Goal: Task Accomplishment & Management: Use online tool/utility

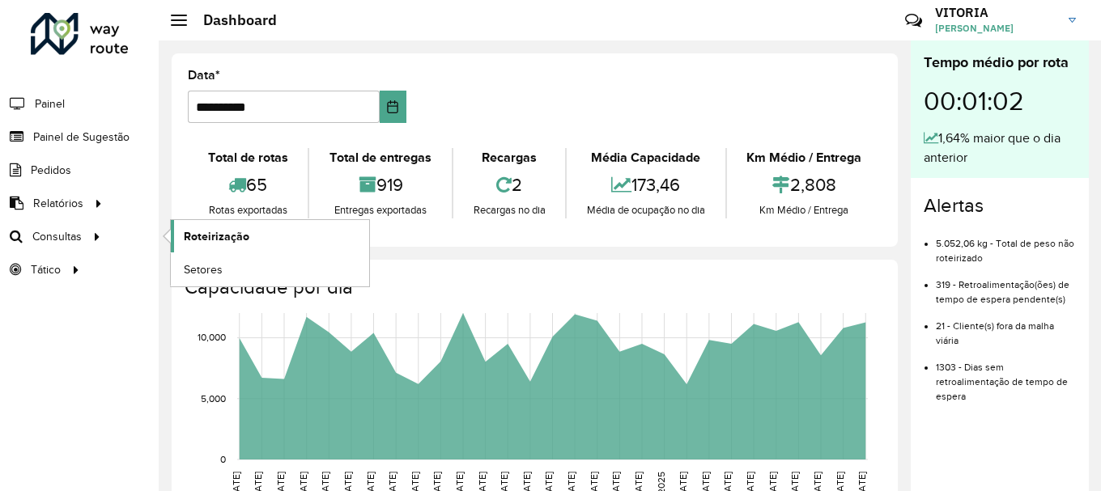
click at [200, 231] on span "Roteirização" at bounding box center [217, 236] width 66 height 17
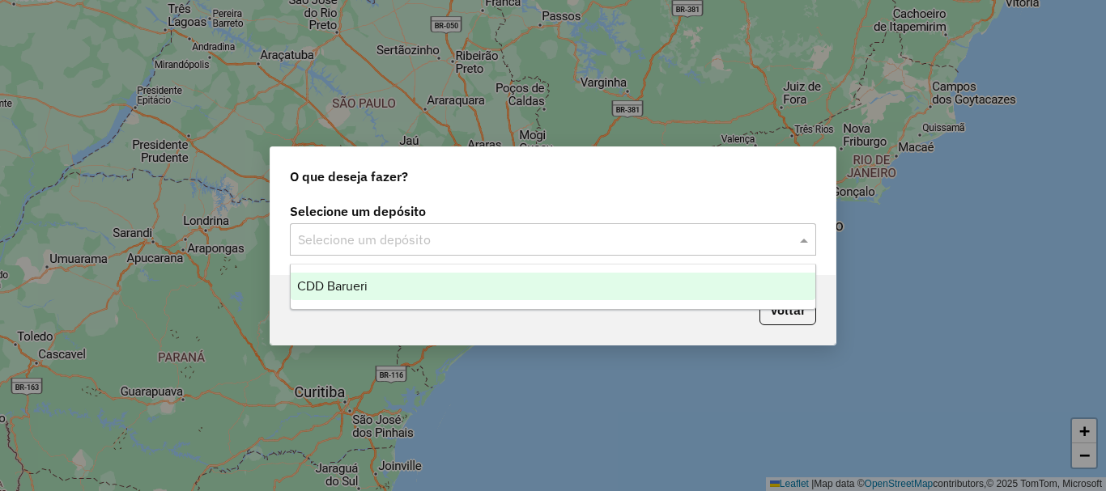
drag, startPoint x: 527, startPoint y: 240, endPoint x: 459, endPoint y: 277, distance: 77.1
click at [527, 241] on input "text" at bounding box center [537, 240] width 478 height 19
click at [402, 294] on div "CDD Barueri" at bounding box center [553, 287] width 525 height 28
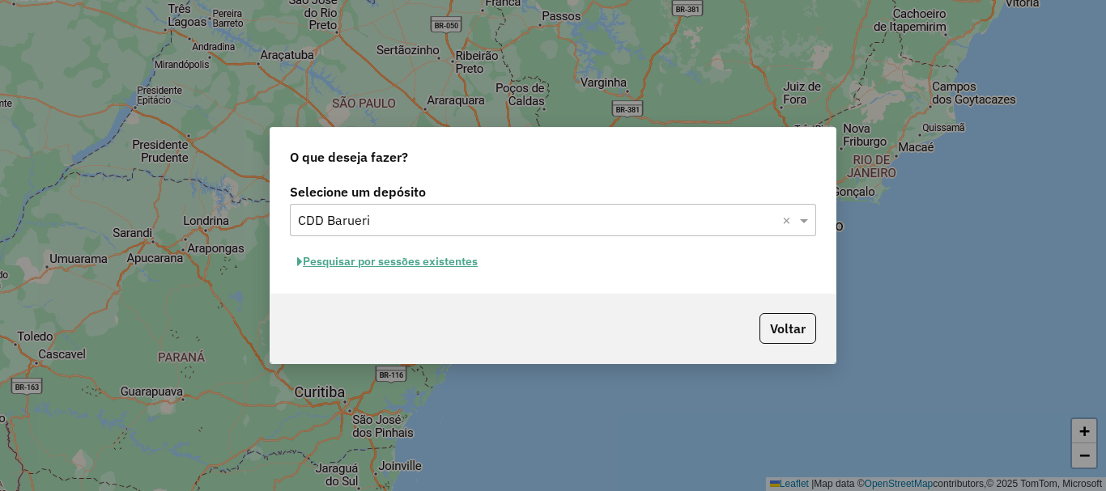
click at [459, 266] on button "Pesquisar por sessões existentes" at bounding box center [387, 261] width 195 height 25
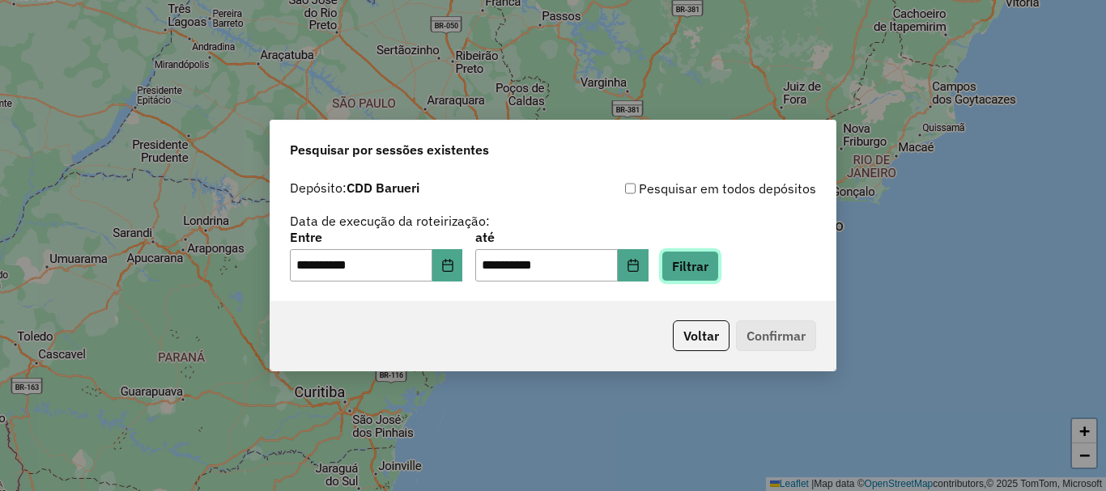
click at [690, 271] on button "Filtrar" at bounding box center [689, 266] width 57 height 31
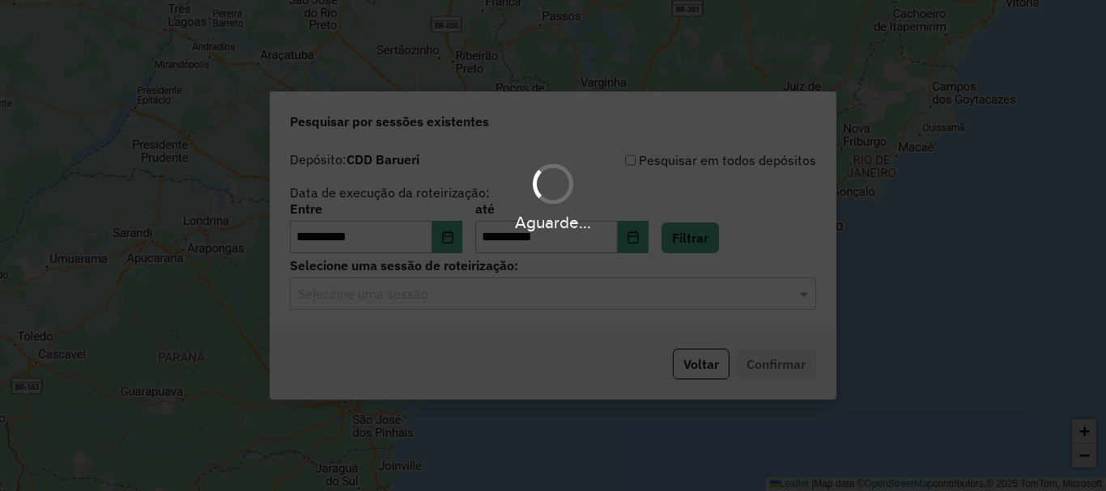
click at [550, 306] on div "Aguarde..." at bounding box center [553, 245] width 1106 height 491
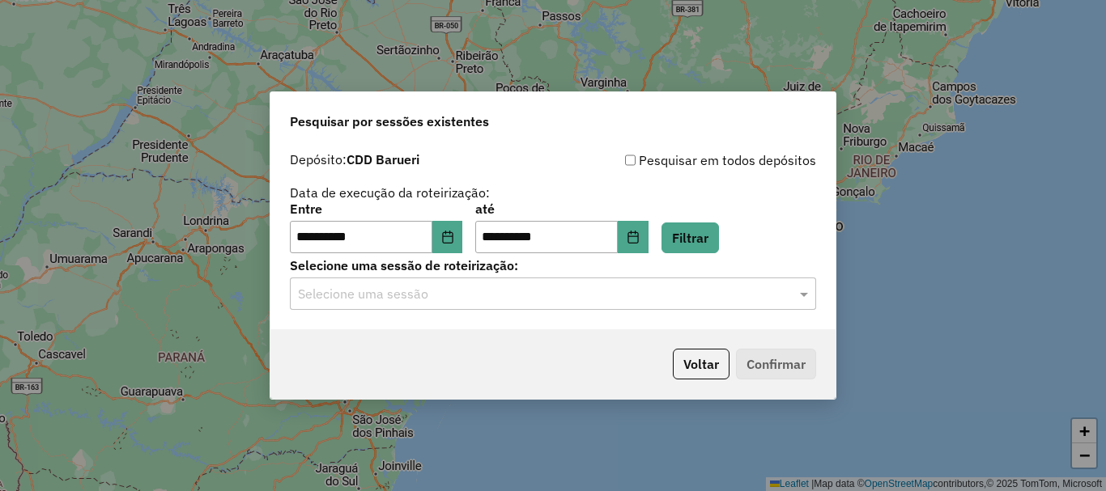
click at [522, 304] on hb-app "**********" at bounding box center [553, 245] width 1106 height 491
click at [516, 310] on div "**********" at bounding box center [552, 236] width 565 height 185
click at [466, 313] on div "**********" at bounding box center [552, 236] width 565 height 185
click at [467, 307] on div "Selecione uma sessão" at bounding box center [553, 294] width 526 height 32
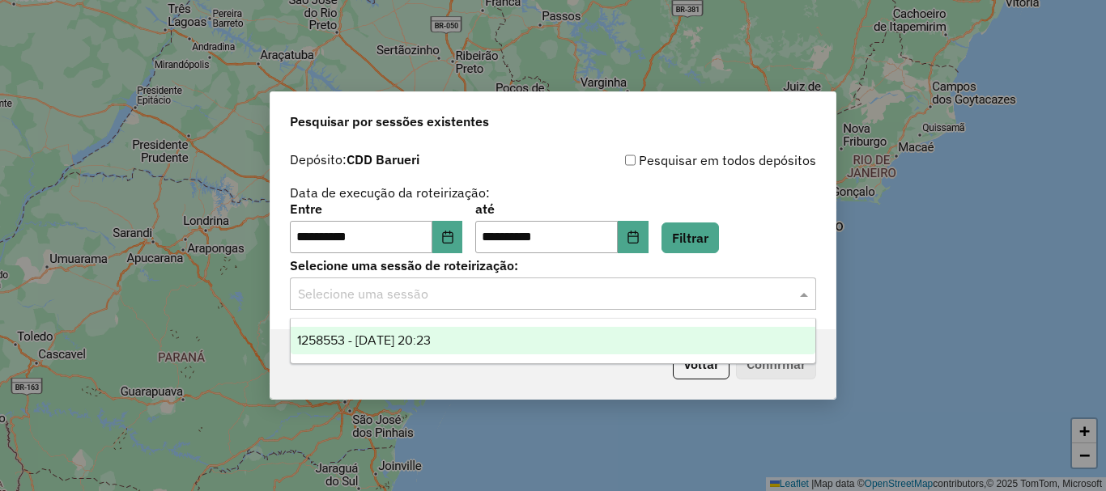
click at [431, 334] on span "1258553 - [DATE] 20:23" at bounding box center [364, 341] width 134 height 14
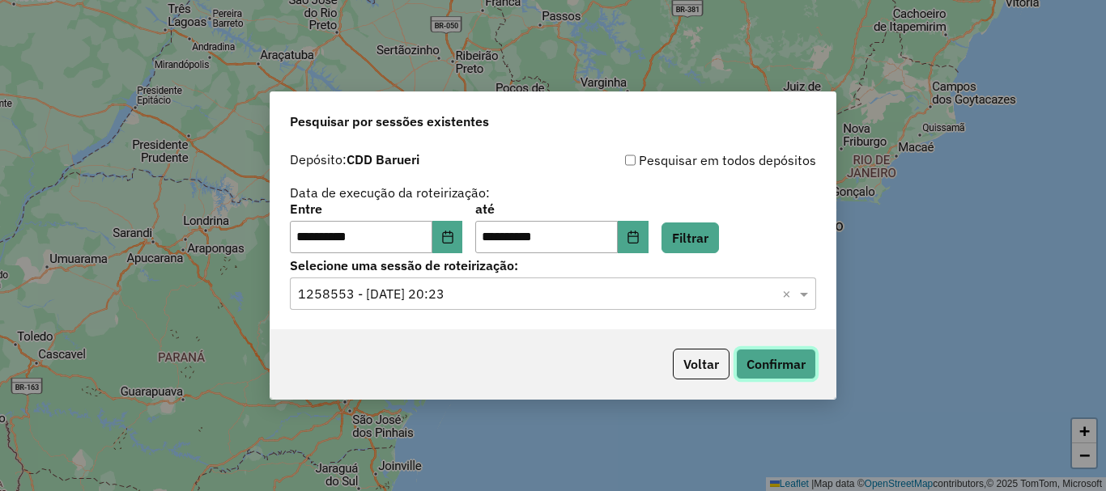
click at [776, 354] on button "Confirmar" at bounding box center [776, 364] width 80 height 31
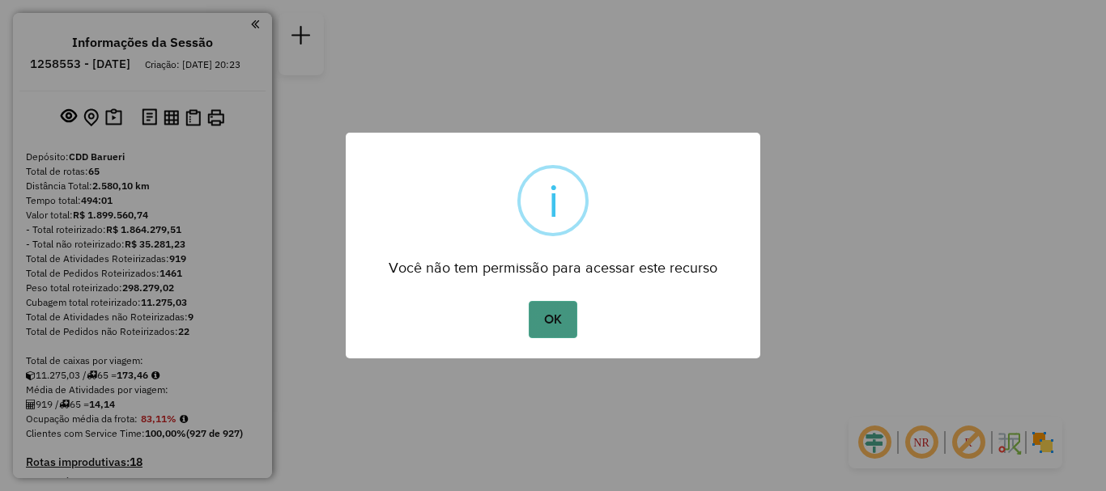
click at [550, 312] on button "OK" at bounding box center [553, 319] width 48 height 37
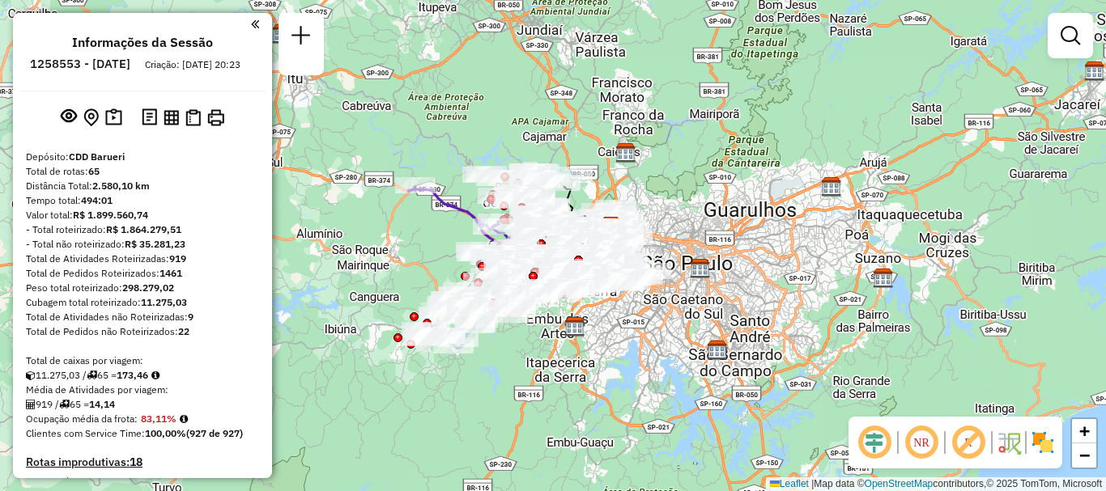
click at [914, 441] on em at bounding box center [921, 442] width 39 height 39
click at [1039, 440] on img at bounding box center [1043, 443] width 26 height 26
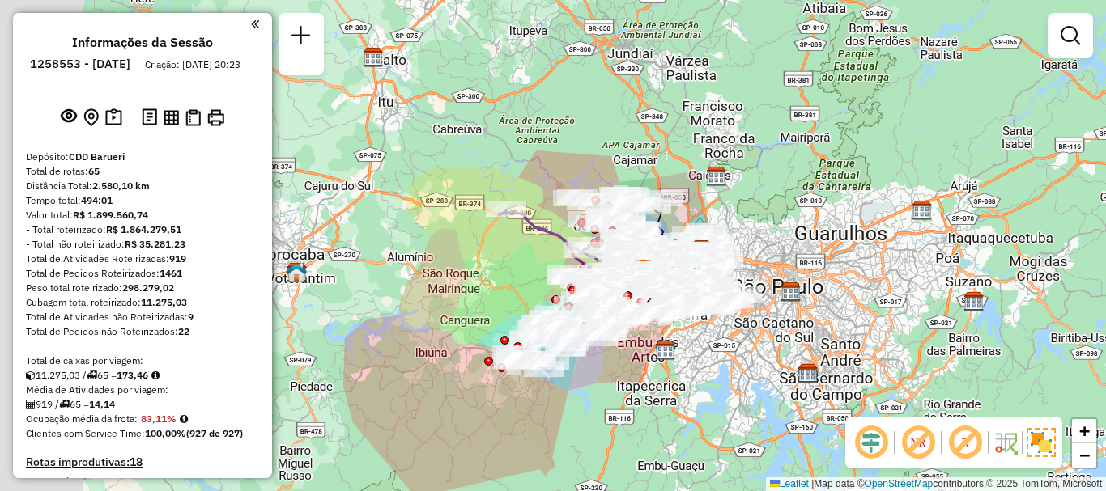
drag, startPoint x: 655, startPoint y: 147, endPoint x: 746, endPoint y: 171, distance: 93.7
click at [746, 171] on div "Janela de atendimento Grade de atendimento Capacidade Transportadoras Veículos …" at bounding box center [553, 245] width 1106 height 491
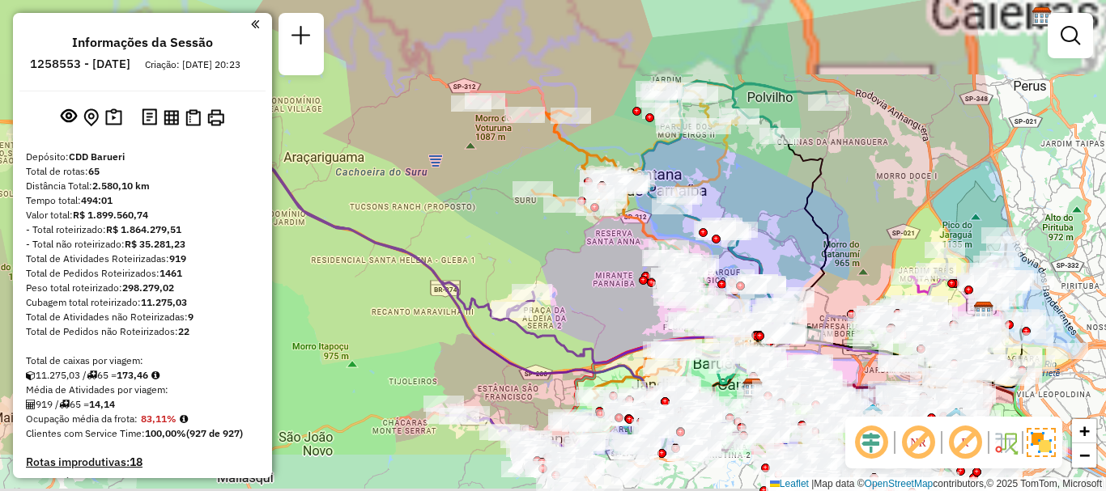
drag, startPoint x: 789, startPoint y: 186, endPoint x: 797, endPoint y: 96, distance: 91.0
click at [797, 96] on div "Janela de atendimento Grade de atendimento Capacidade Transportadoras Veículos …" at bounding box center [553, 245] width 1106 height 491
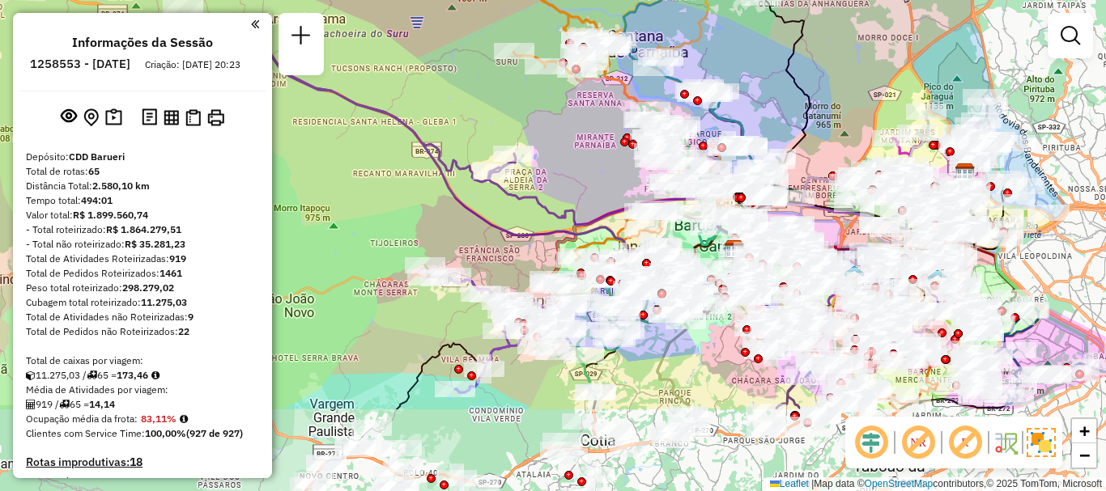
drag, startPoint x: 799, startPoint y: 211, endPoint x: 780, endPoint y: 81, distance: 131.8
click at [780, 81] on div "Janela de atendimento Grade de atendimento Capacidade Transportadoras Veículos …" at bounding box center [553, 245] width 1106 height 491
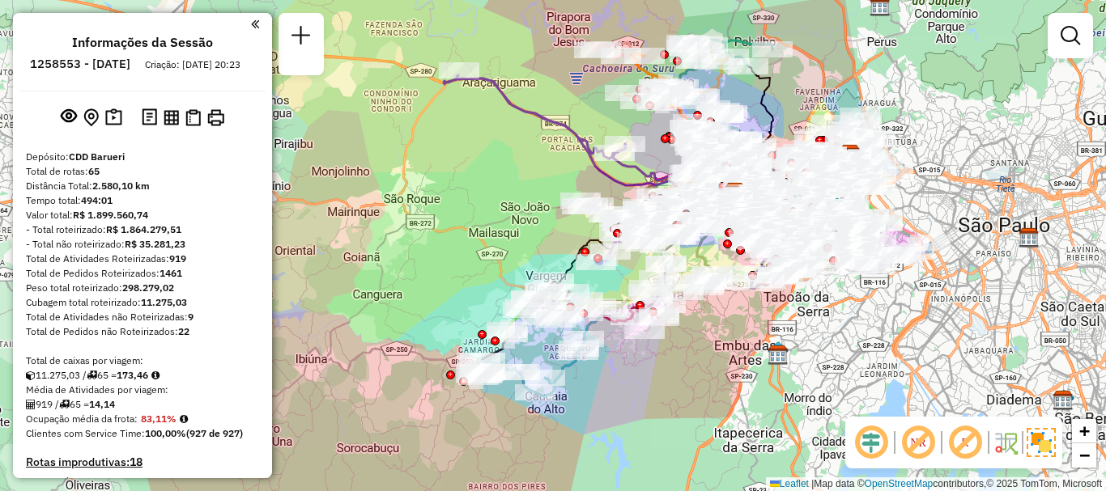
drag, startPoint x: 743, startPoint y: 273, endPoint x: 720, endPoint y: 242, distance: 38.2
click at [720, 242] on div "Rota 25 - Placa FVZ1I95 30358127 - ADEGA E LOJA DE CONV Janela de atendimento G…" at bounding box center [553, 245] width 1106 height 491
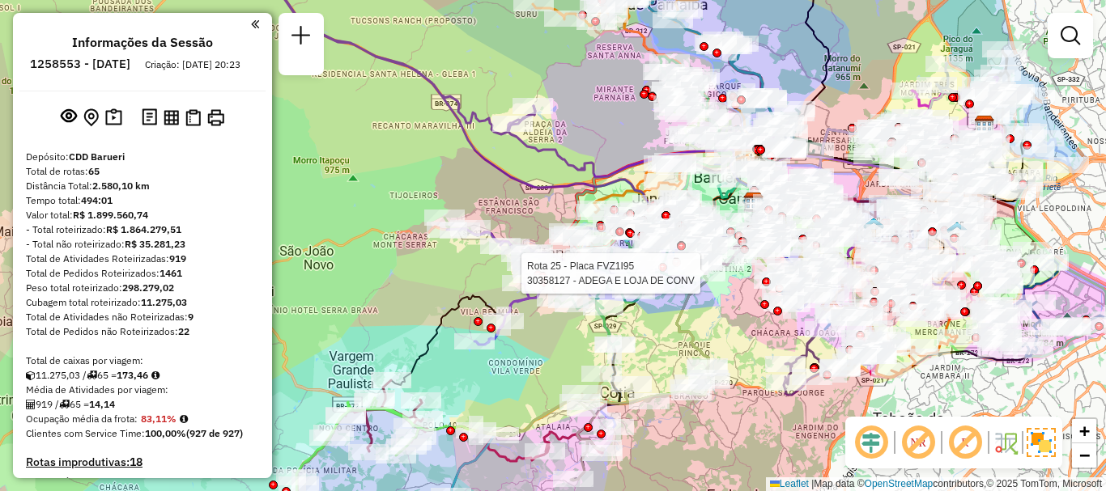
drag, startPoint x: 635, startPoint y: 149, endPoint x: 612, endPoint y: 130, distance: 29.9
click at [612, 130] on div "Rota 25 - Placa FVZ1I95 30358127 - ADEGA E LOJA DE CONV Janela de atendimento G…" at bounding box center [553, 245] width 1106 height 491
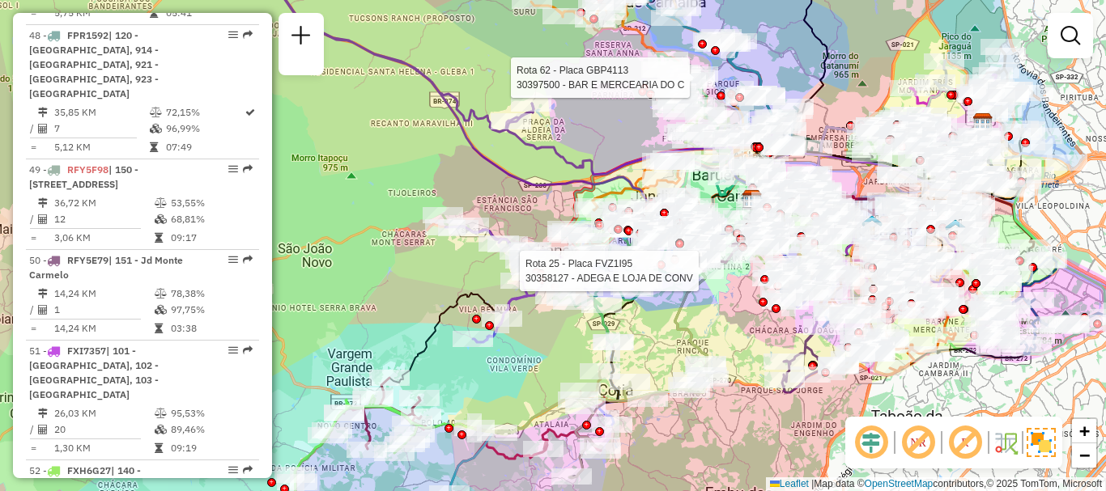
scroll to position [6228, 0]
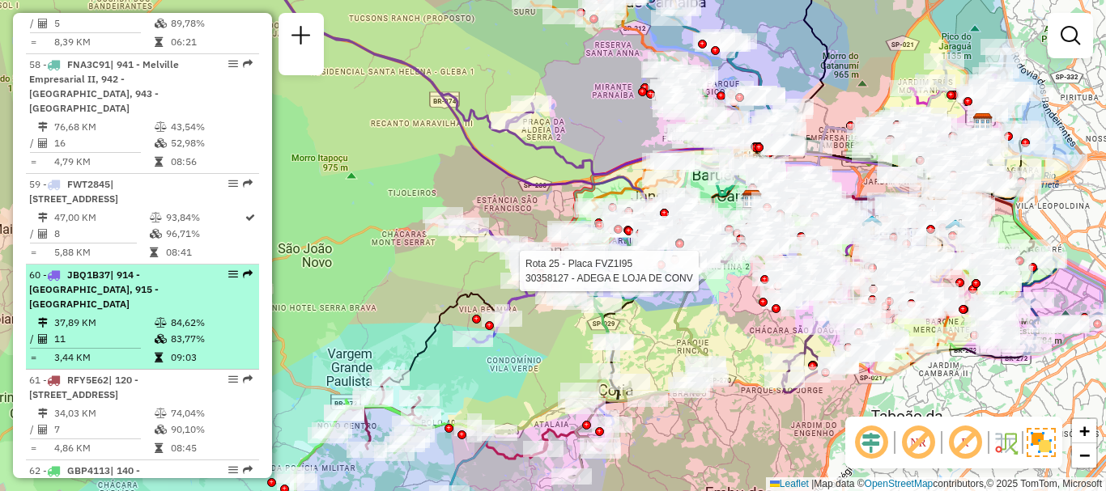
select select "**********"
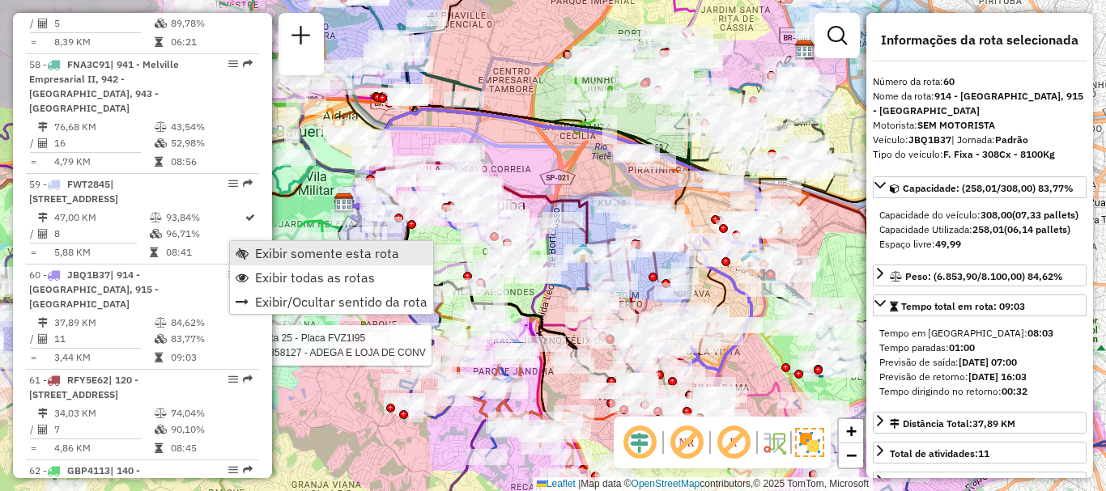
click at [258, 249] on span "Exibir somente esta rota" at bounding box center [327, 253] width 144 height 13
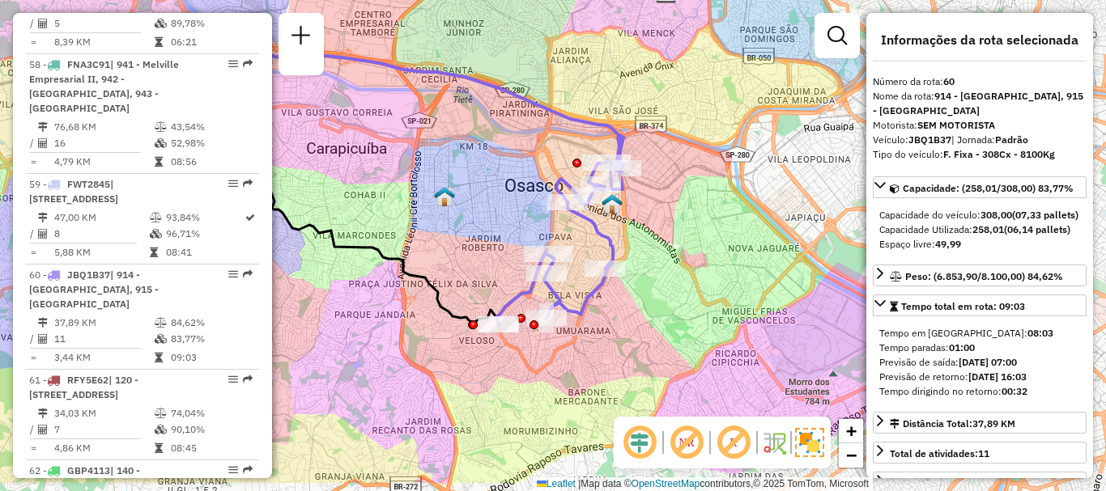
drag, startPoint x: 712, startPoint y: 193, endPoint x: 573, endPoint y: 137, distance: 149.6
click at [573, 137] on div "Janela de atendimento Grade de atendimento Capacidade Transportadoras Veículos …" at bounding box center [553, 245] width 1106 height 491
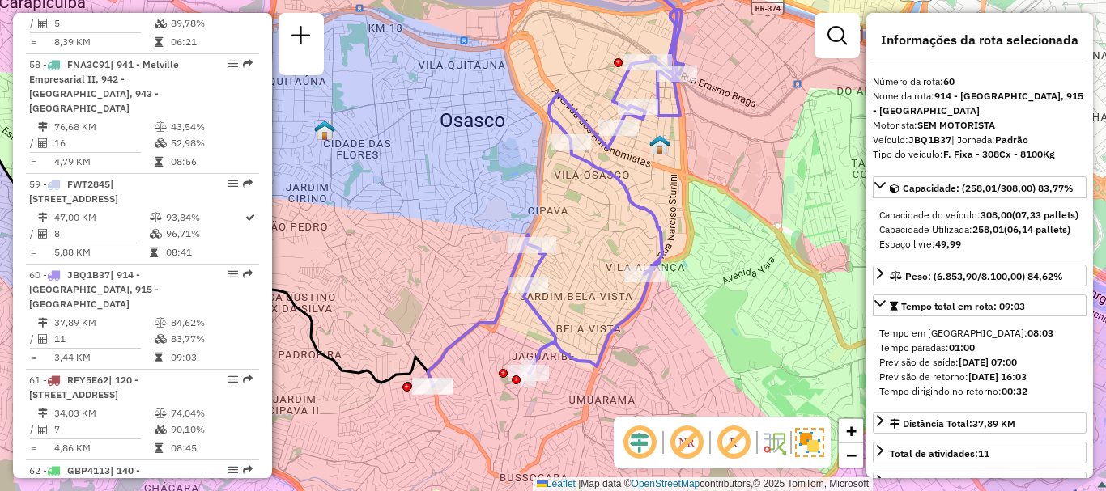
drag, startPoint x: 578, startPoint y: 251, endPoint x: 584, endPoint y: 209, distance: 42.5
click at [584, 209] on div "Janela de atendimento Grade de atendimento Capacidade Transportadoras Veículos …" at bounding box center [553, 245] width 1106 height 491
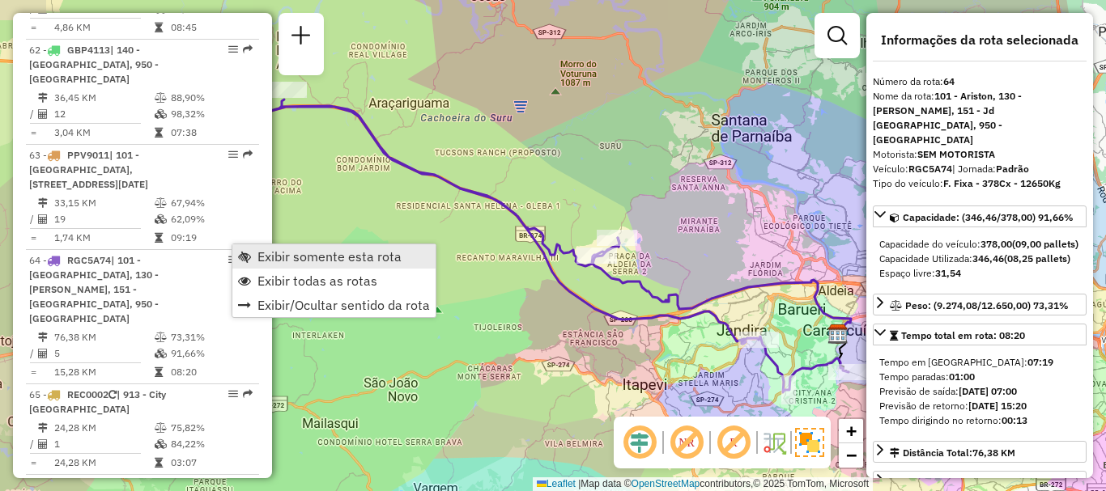
click at [256, 255] on link "Exibir somente esta rota" at bounding box center [333, 256] width 203 height 24
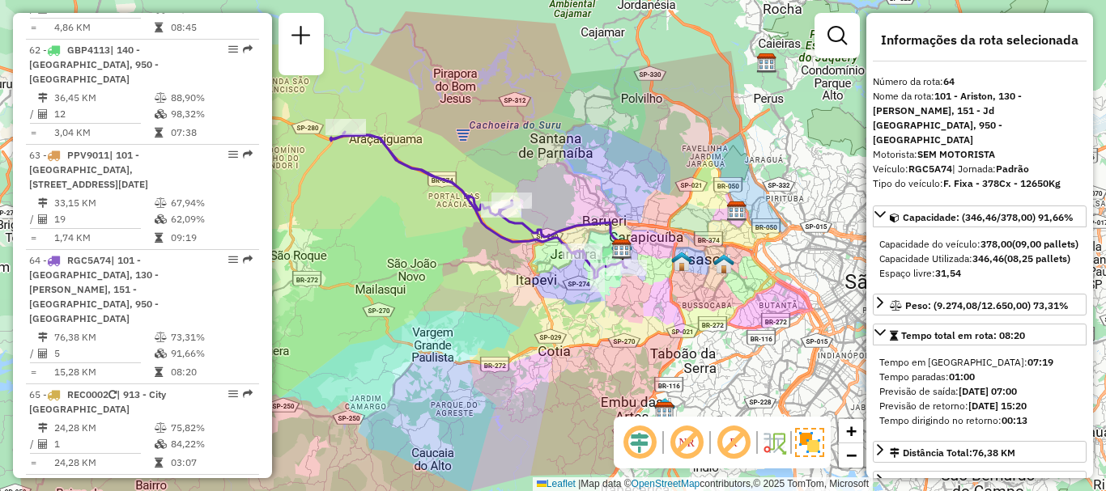
drag, startPoint x: 538, startPoint y: 251, endPoint x: 456, endPoint y: 219, distance: 88.7
click at [456, 219] on icon at bounding box center [478, 205] width 296 height 147
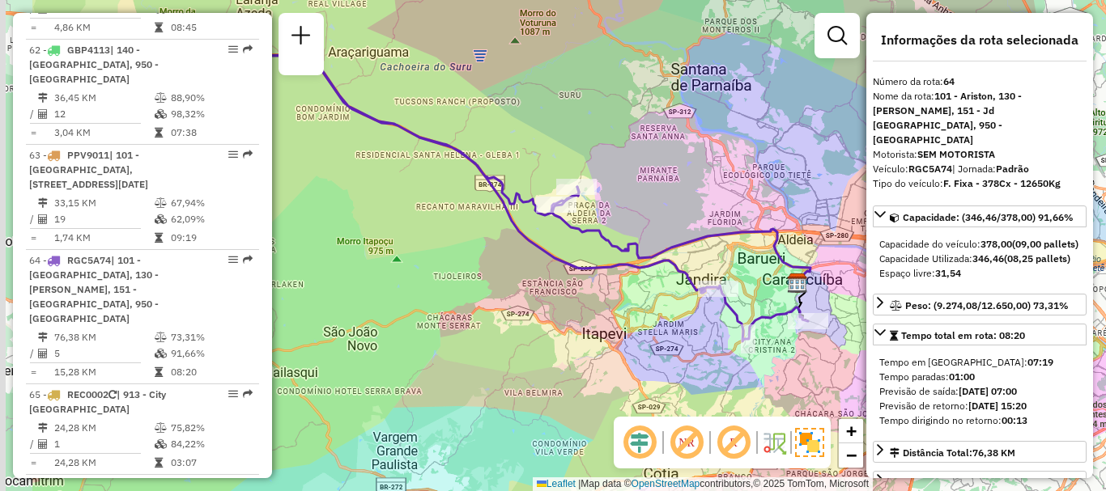
drag, startPoint x: 497, startPoint y: 312, endPoint x: 640, endPoint y: 343, distance: 146.6
click at [640, 343] on div "Janela de atendimento Grade de atendimento Capacidade Transportadoras Veículos …" at bounding box center [553, 245] width 1106 height 491
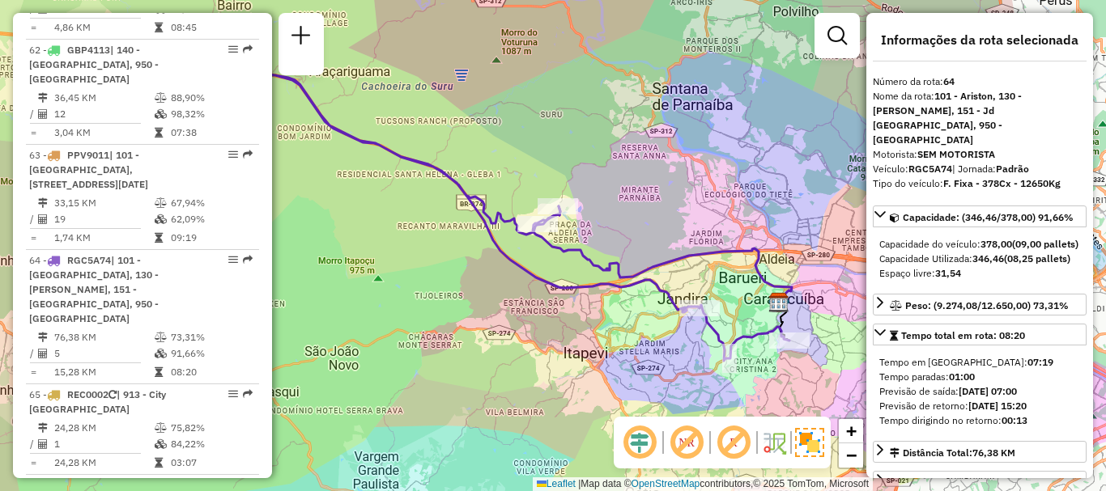
drag, startPoint x: 625, startPoint y: 325, endPoint x: 606, endPoint y: 344, distance: 26.9
click at [606, 344] on div "Janela de atendimento Grade de atendimento Capacidade Transportadoras Veículos …" at bounding box center [553, 245] width 1106 height 491
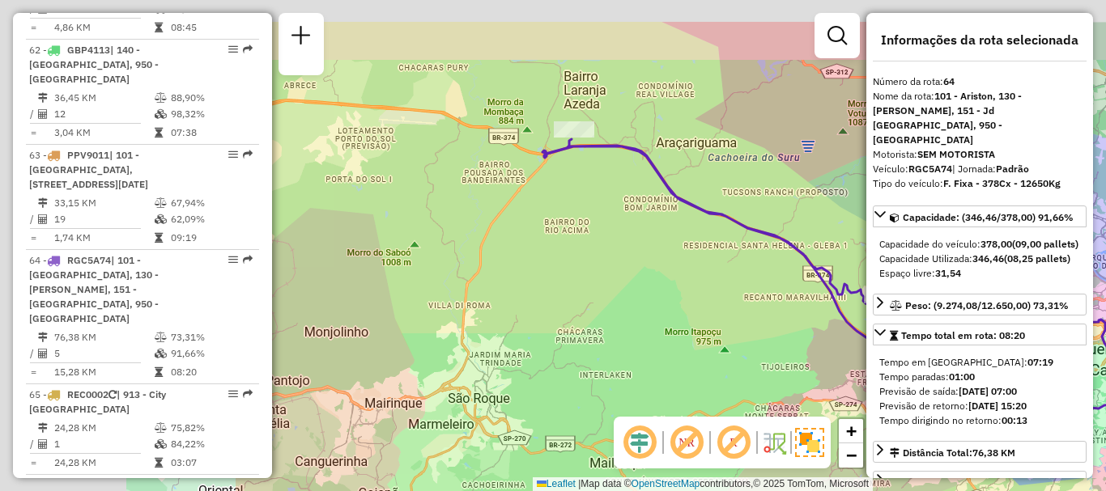
drag, startPoint x: 422, startPoint y: 111, endPoint x: 814, endPoint y: 195, distance: 400.8
click at [814, 195] on div "Janela de atendimento Grade de atendimento Capacidade Transportadoras Veículos …" at bounding box center [553, 245] width 1106 height 491
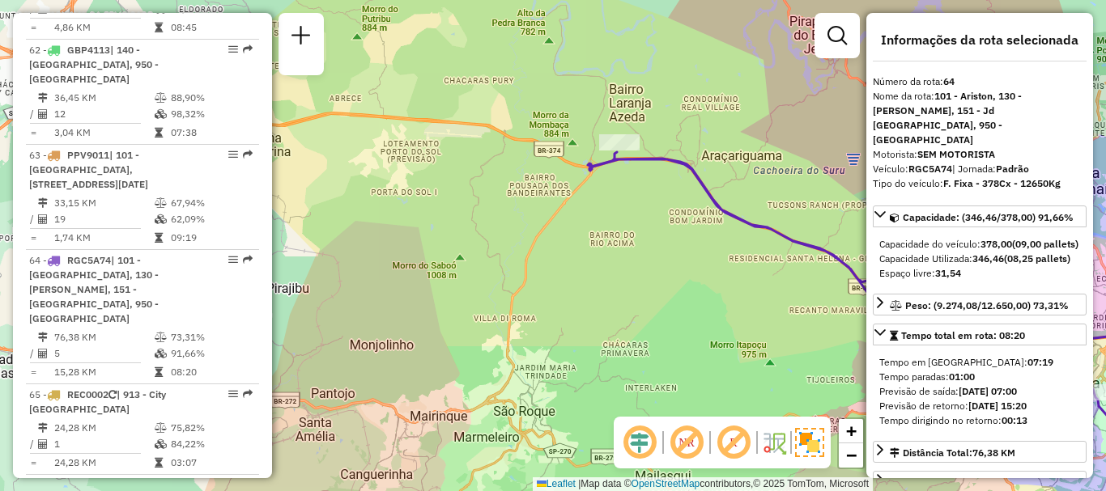
drag, startPoint x: 792, startPoint y: 159, endPoint x: 453, endPoint y: 73, distance: 350.1
click at [456, 74] on div "Janela de atendimento Grade de atendimento Capacidade Transportadoras Veículos …" at bounding box center [553, 245] width 1106 height 491
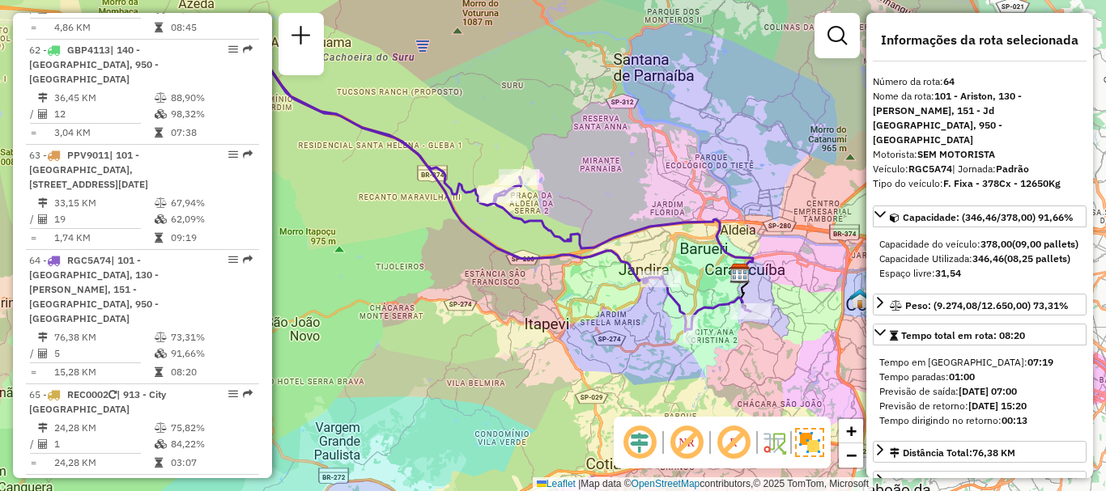
drag, startPoint x: 682, startPoint y: 155, endPoint x: 473, endPoint y: 93, distance: 218.7
click at [473, 93] on div "Janela de atendimento Grade de atendimento Capacidade Transportadoras Veículos …" at bounding box center [553, 245] width 1106 height 491
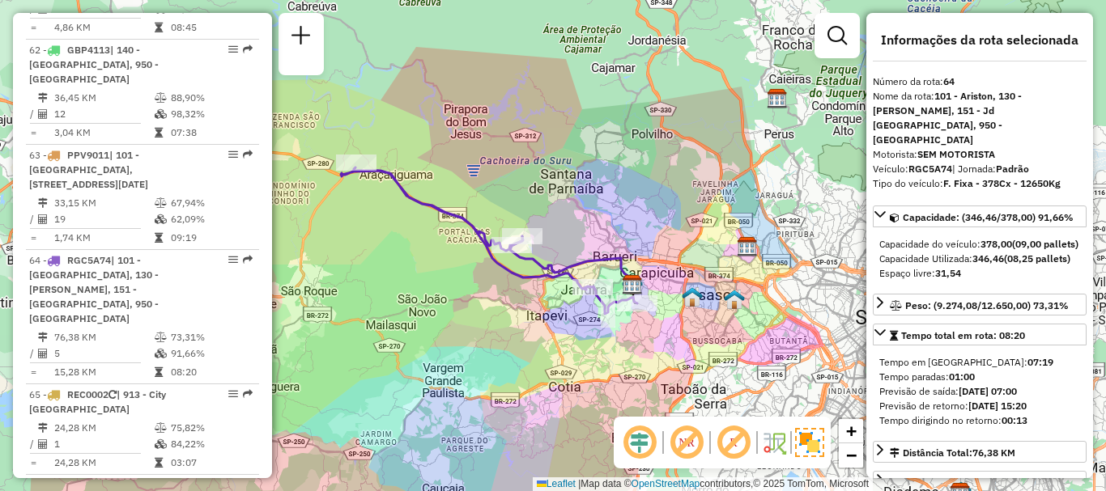
drag, startPoint x: 491, startPoint y: 308, endPoint x: 539, endPoint y: 329, distance: 52.9
click at [539, 329] on div "Janela de atendimento Grade de atendimento Capacidade Transportadoras Veículos …" at bounding box center [553, 245] width 1106 height 491
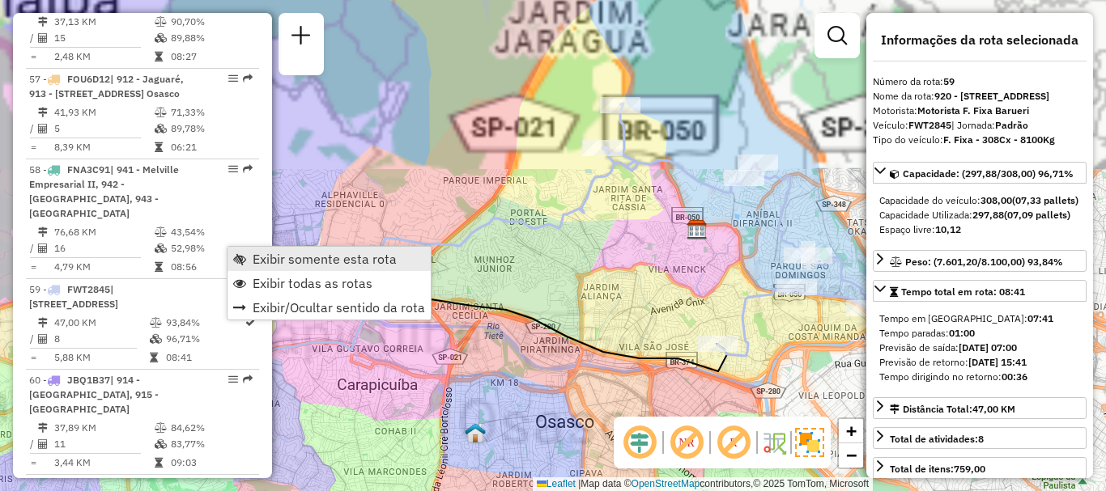
click at [255, 256] on span "Exibir somente esta rota" at bounding box center [325, 259] width 144 height 13
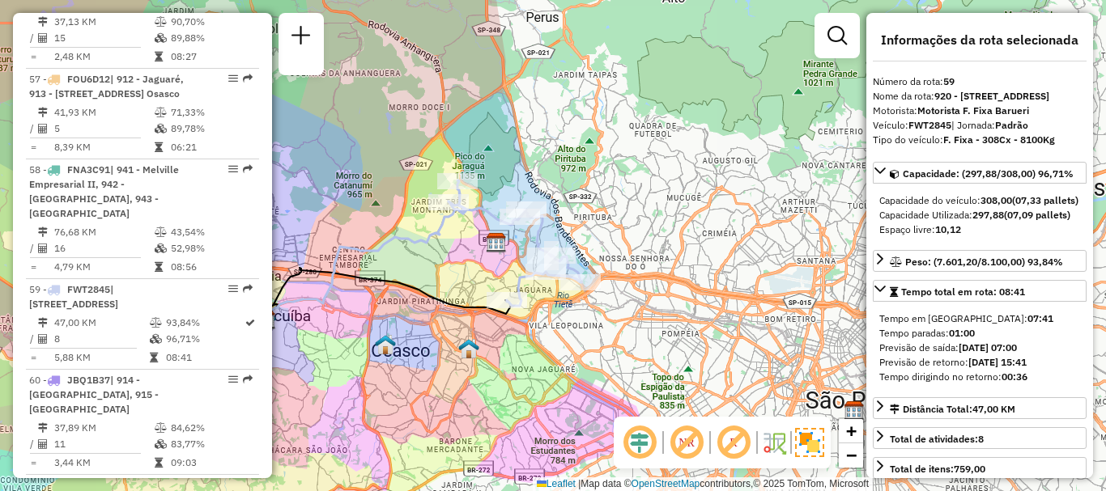
drag, startPoint x: 541, startPoint y: 252, endPoint x: 429, endPoint y: 249, distance: 111.7
click at [429, 249] on icon at bounding box center [366, 262] width 201 height 120
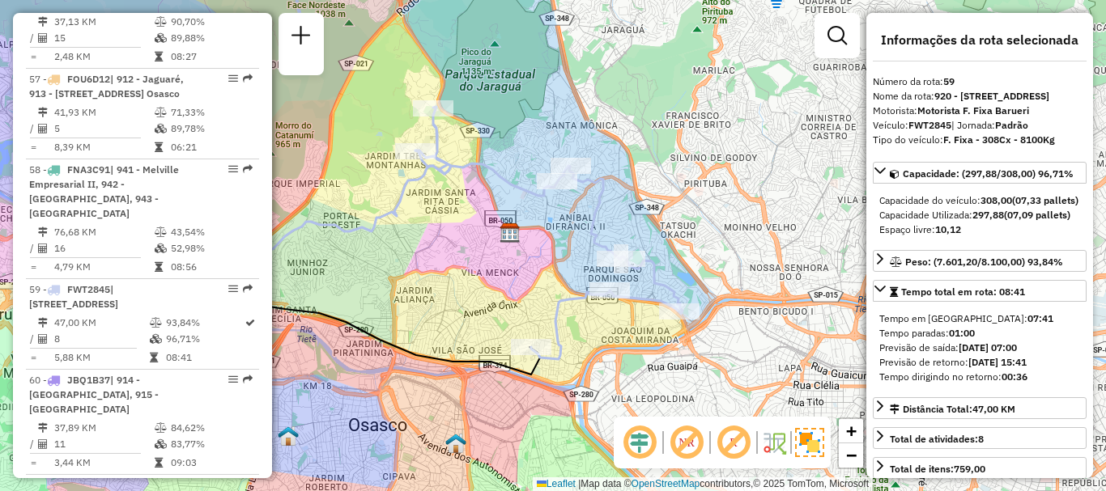
drag, startPoint x: 474, startPoint y: 240, endPoint x: 431, endPoint y: 237, distance: 43.0
click at [431, 237] on div "Janela de atendimento Grade de atendimento Capacidade Transportadoras Veículos …" at bounding box center [553, 245] width 1106 height 491
